Goal: Find contact information: Obtain details needed to contact an individual or organization

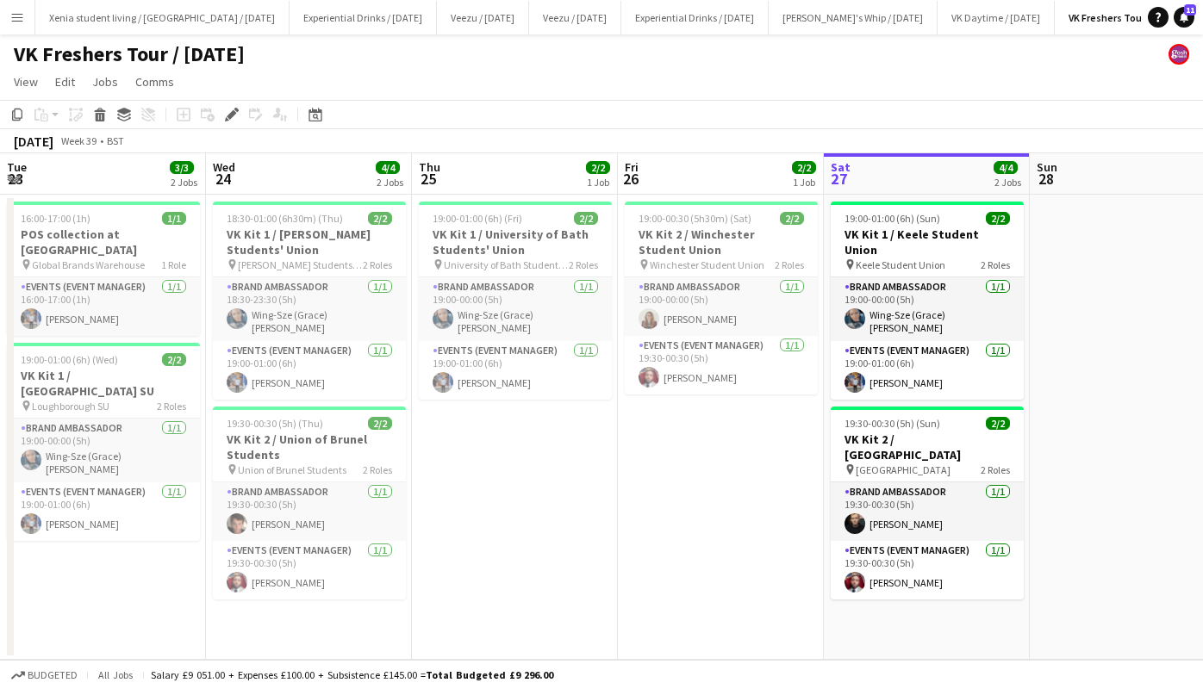
scroll to position [0, 593]
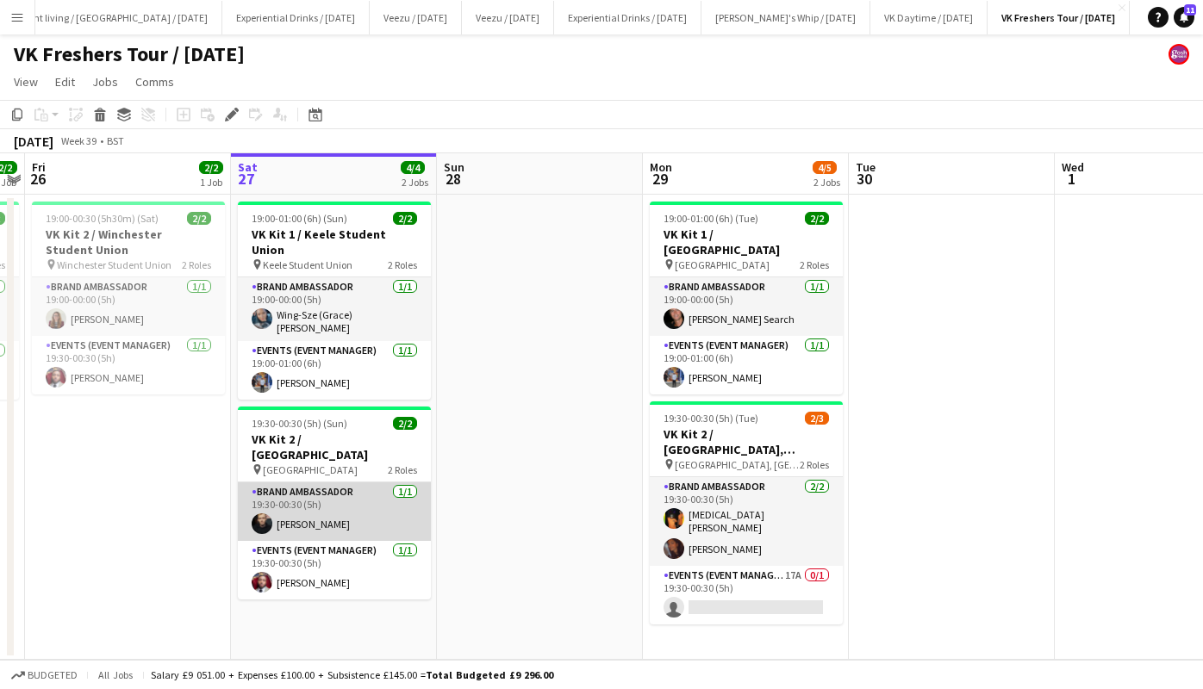
click at [301, 482] on app-card-role "Brand Ambassador [DATE] 19:30-00:30 (5h) [PERSON_NAME]" at bounding box center [334, 511] width 193 height 59
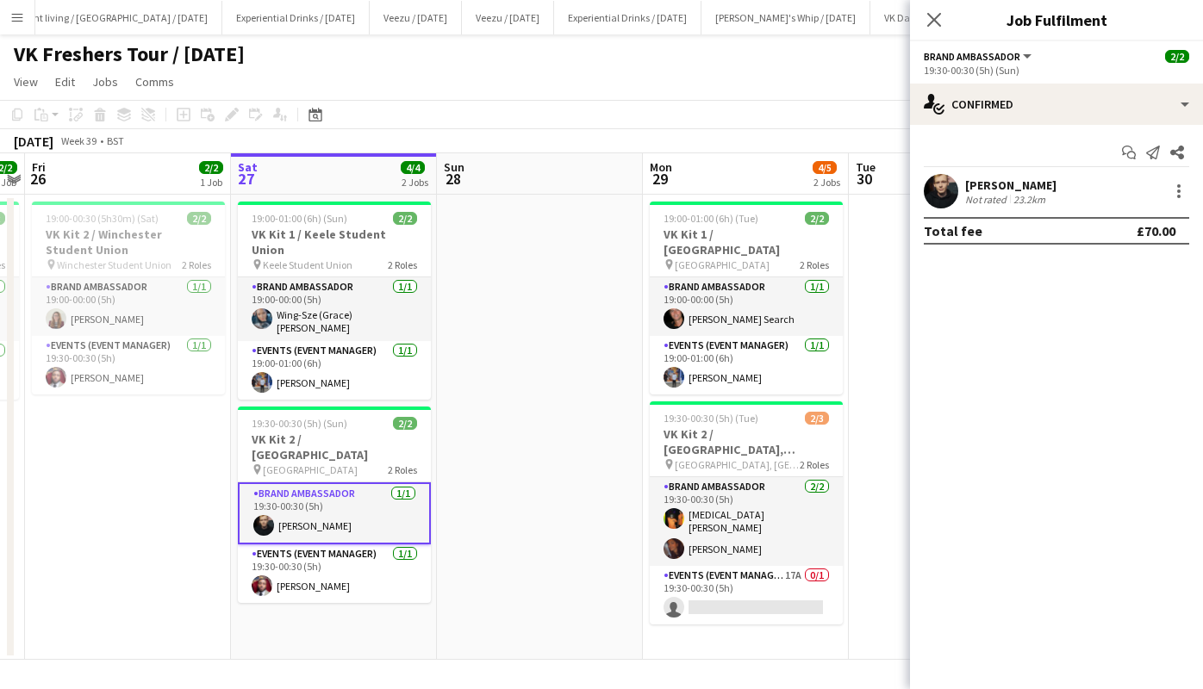
click at [986, 180] on div "[PERSON_NAME]" at bounding box center [1010, 185] width 91 height 16
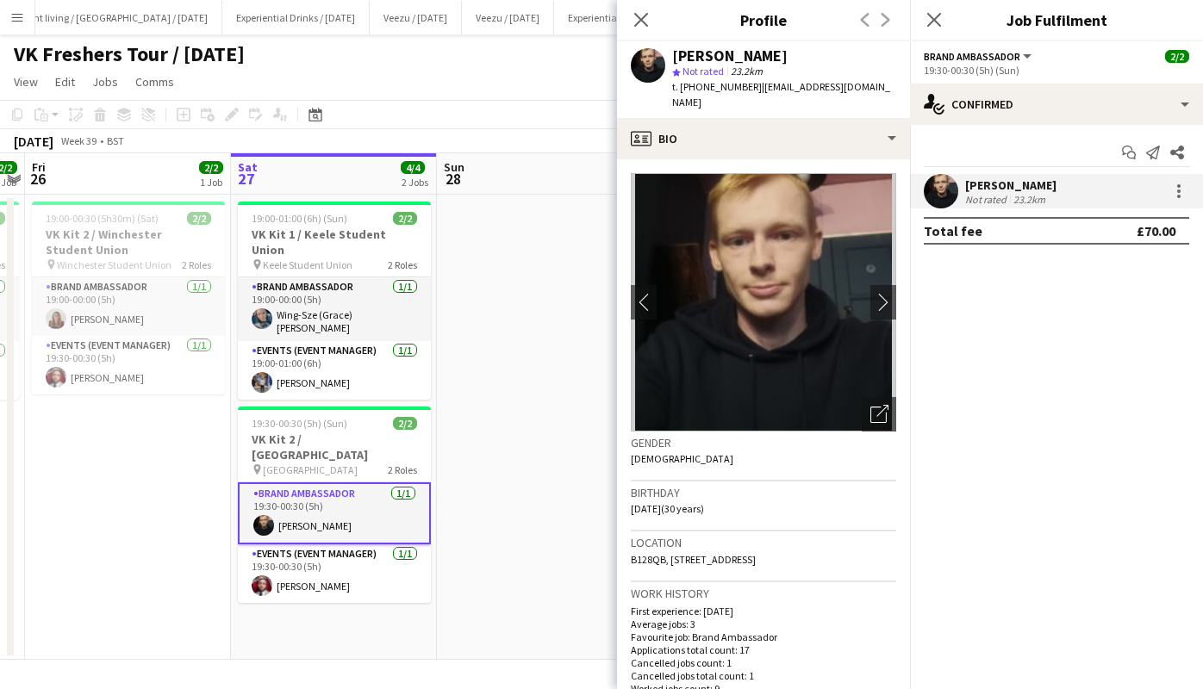
drag, startPoint x: 697, startPoint y: 85, endPoint x: 747, endPoint y: 90, distance: 50.2
click at [747, 90] on span "t. [PHONE_NUMBER]" at bounding box center [717, 86] width 90 height 13
copy span "7931076506"
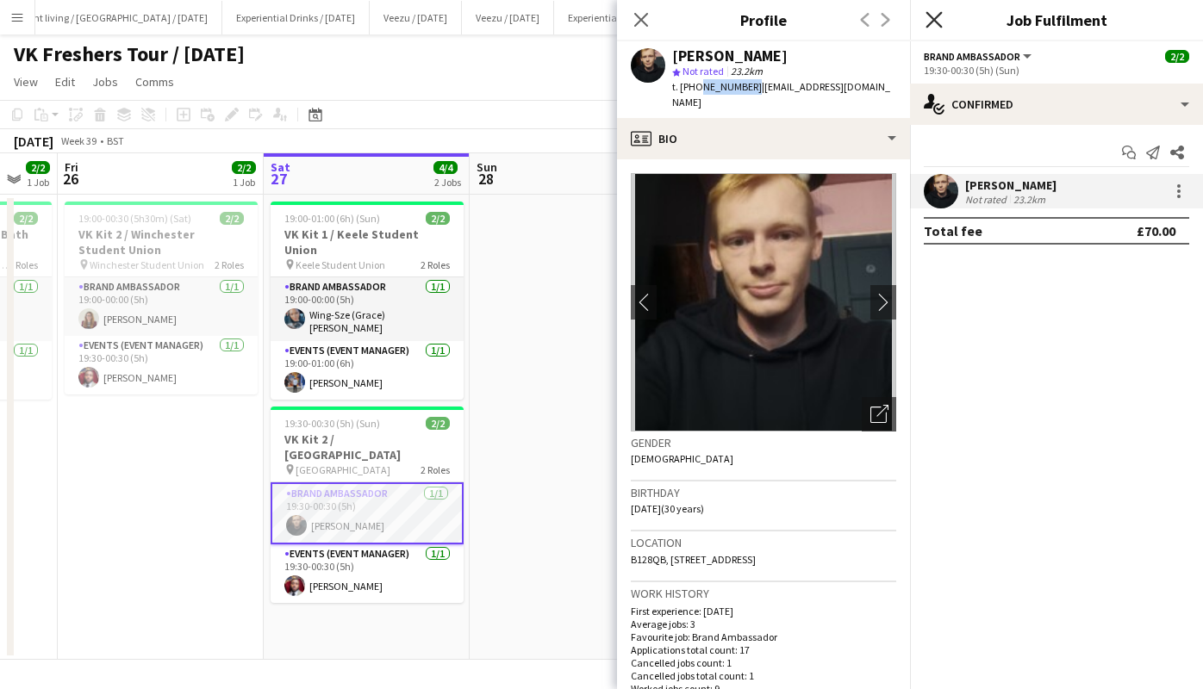
click at [933, 22] on icon "Close pop-in" at bounding box center [933, 19] width 16 height 16
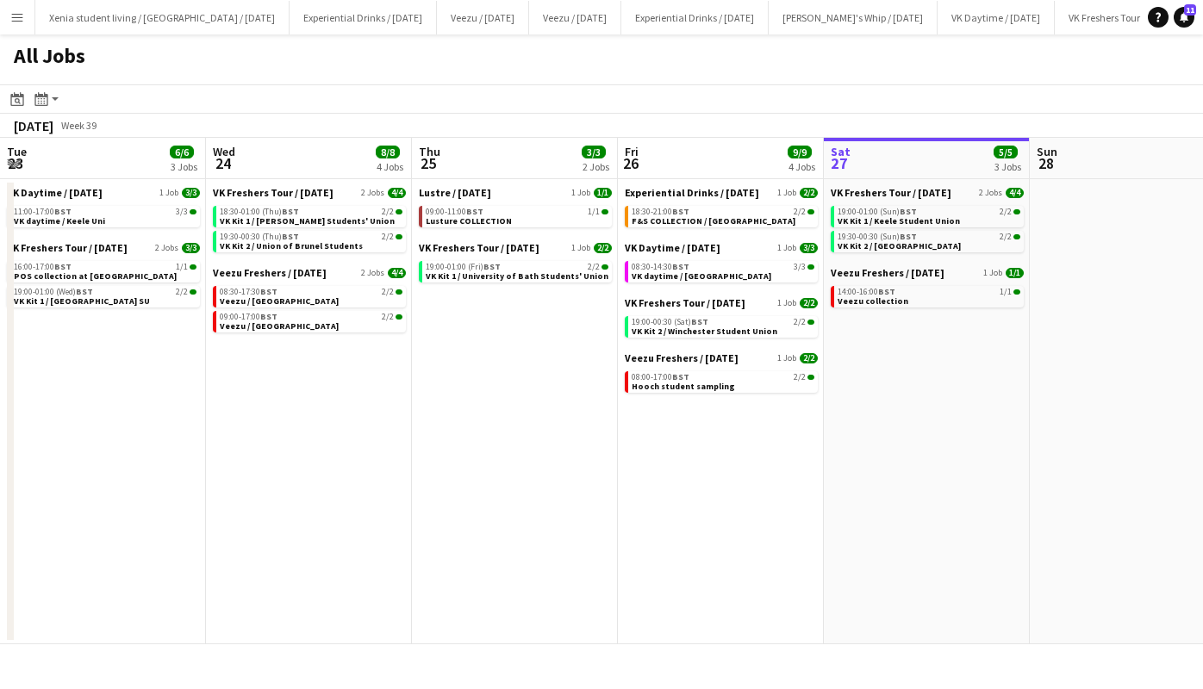
scroll to position [0, 498]
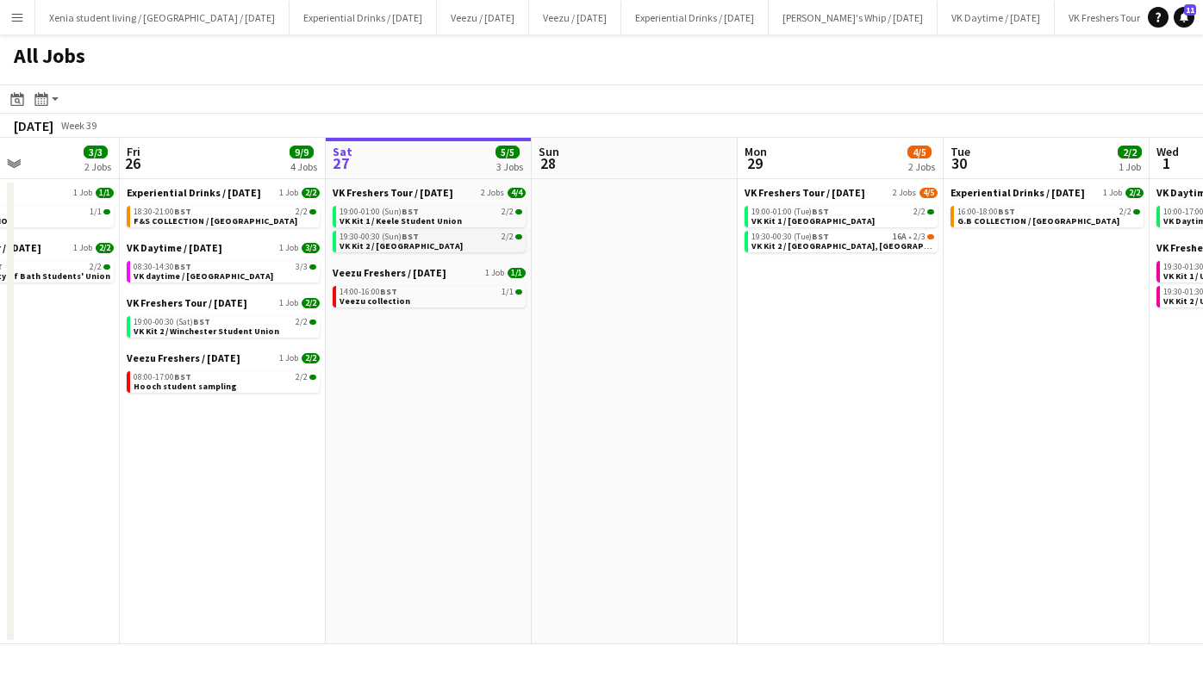
click at [444, 240] on div "19:30-00:30 (Sun) BST 2/2" at bounding box center [430, 237] width 183 height 9
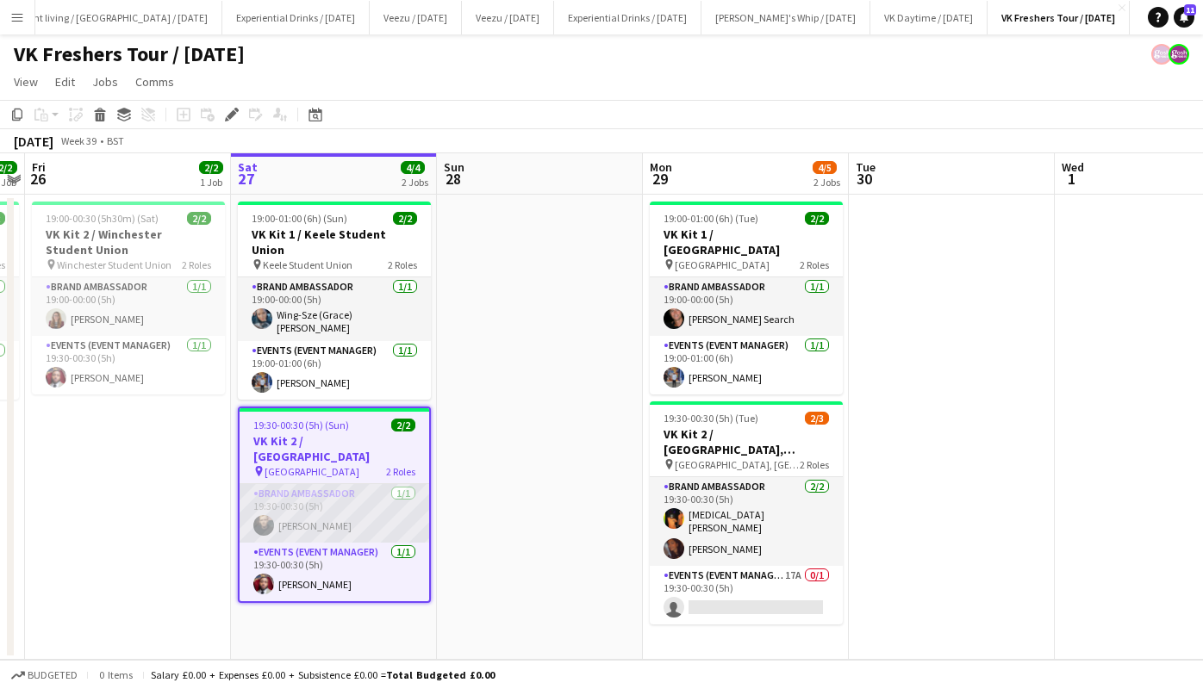
click at [318, 486] on app-card-role "Brand Ambassador [DATE] 19:30-00:30 (5h) [PERSON_NAME]" at bounding box center [335, 513] width 190 height 59
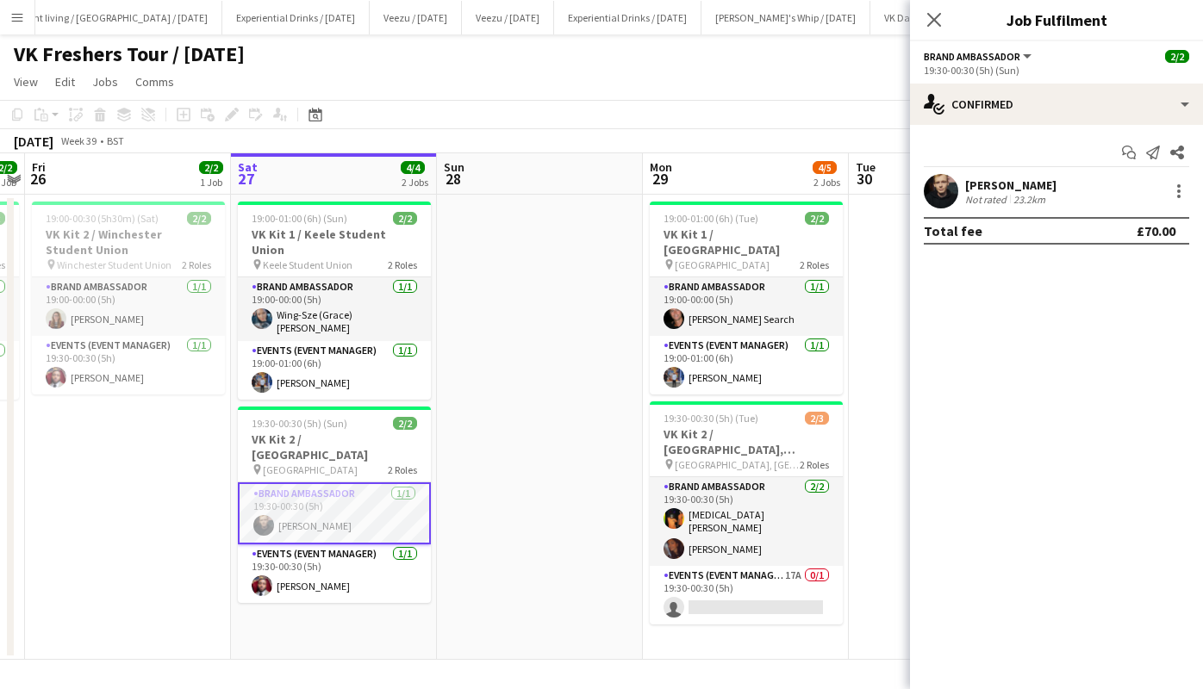
click at [993, 183] on div "[PERSON_NAME]" at bounding box center [1010, 185] width 91 height 16
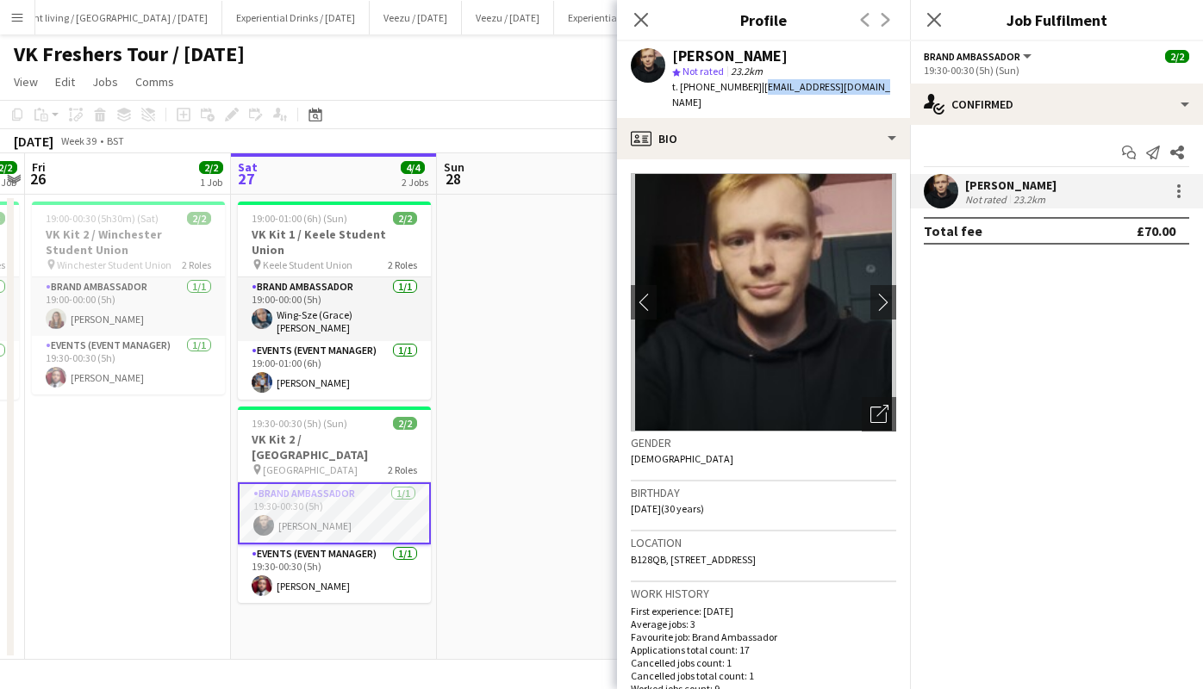
drag, startPoint x: 755, startPoint y: 90, endPoint x: 874, endPoint y: 88, distance: 118.9
click at [874, 88] on div "Calum Barmby star Not rated 23.2km t. +447931076506 | calumbarmby1@gmail.com" at bounding box center [763, 79] width 293 height 77
copy span "[EMAIL_ADDRESS][DOMAIN_NAME]"
